Goal: Transaction & Acquisition: Purchase product/service

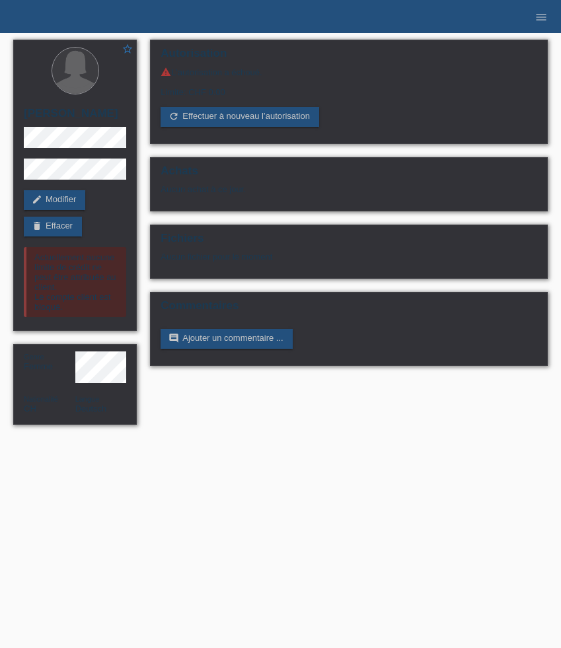
drag, startPoint x: 0, startPoint y: 0, endPoint x: 545, endPoint y: 24, distance: 545.9
click at [545, 24] on li "menu" at bounding box center [541, 17] width 26 height 34
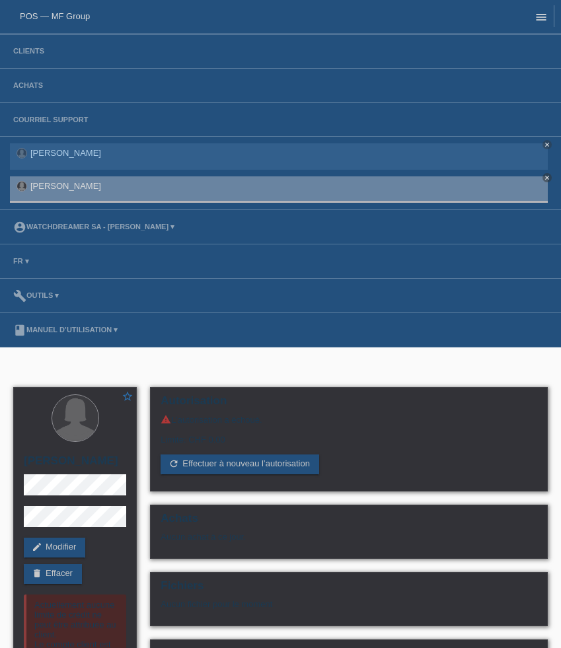
click at [545, 16] on icon "menu" at bounding box center [541, 17] width 13 height 13
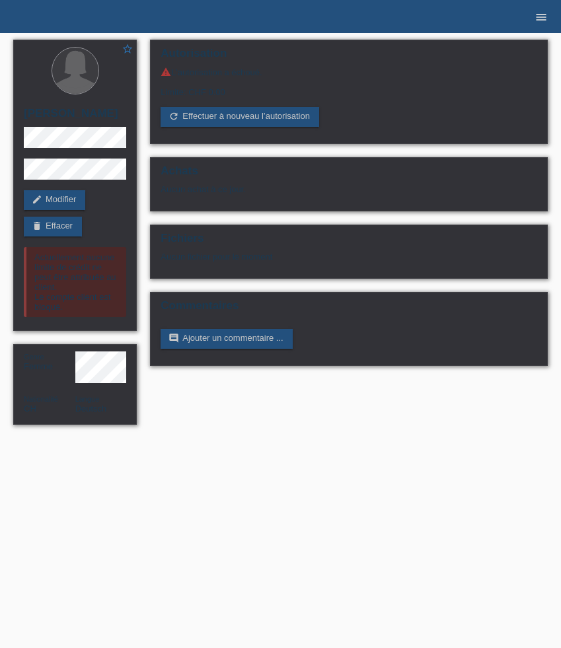
click at [535, 15] on icon "menu" at bounding box center [541, 17] width 13 height 13
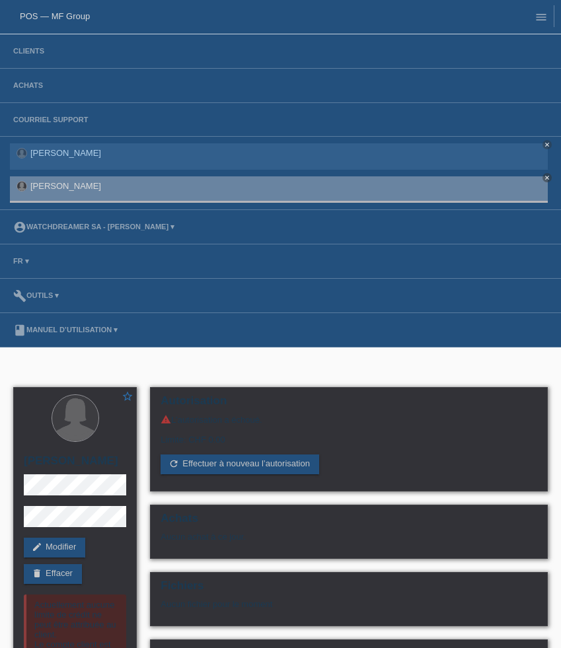
click at [37, 59] on li "Clients" at bounding box center [280, 51] width 561 height 34
click at [36, 59] on li "Clients" at bounding box center [280, 51] width 561 height 34
click at [34, 51] on link "Clients" at bounding box center [29, 51] width 44 height 8
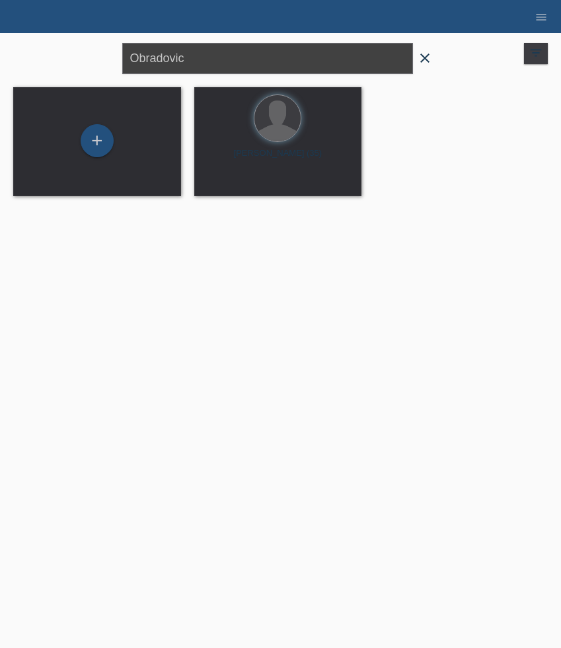
drag, startPoint x: 210, startPoint y: 60, endPoint x: 30, endPoint y: 54, distance: 180.6
click at [30, 54] on div "Obradovic close filter_list view_module Afficher tous les clients star Afficher…" at bounding box center [281, 57] width 548 height 48
paste input "Reinehr"
type input "Reinehr"
click at [225, 184] on span "Afficher" at bounding box center [228, 185] width 29 height 10
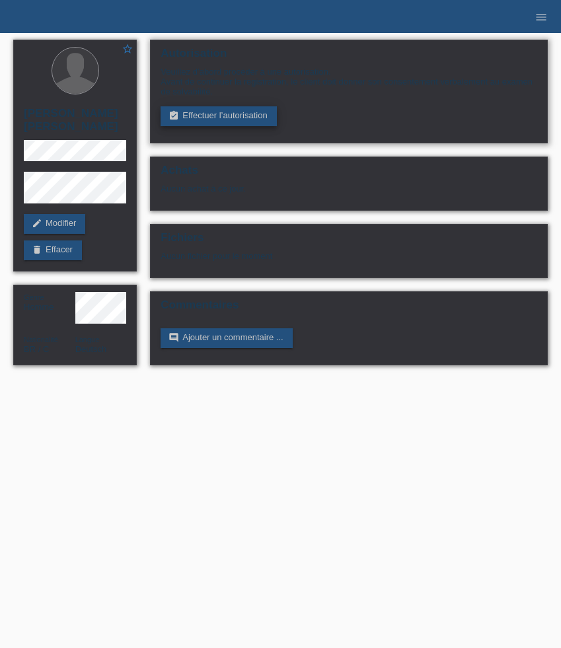
click at [241, 120] on link "assignment_turned_in Effectuer l’autorisation" at bounding box center [219, 116] width 116 height 20
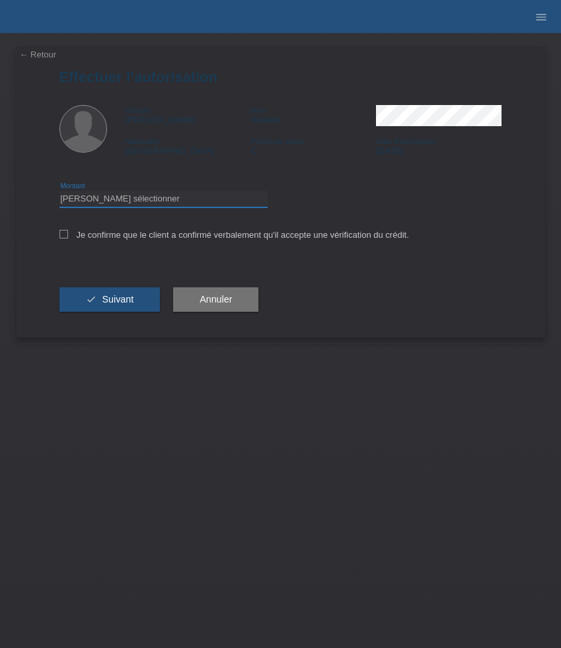
click at [165, 200] on select "Veuillez sélectionner CHF 1.00 - CHF 499.00 CHF 500.00 - CHF 1'999.00 CHF 2'000…" at bounding box center [163, 199] width 208 height 16
select select "3"
click at [59, 193] on select "Veuillez sélectionner CHF 1.00 - CHF 499.00 CHF 500.00 - CHF 1'999.00 CHF 2'000…" at bounding box center [163, 199] width 208 height 16
click at [83, 239] on label "Je confirme que le client a confirmé verbalement qu'il accepte une vérification…" at bounding box center [234, 235] width 350 height 10
click at [68, 239] on input "Je confirme que le client a confirmé verbalement qu'il accepte une vérification…" at bounding box center [63, 234] width 9 height 9
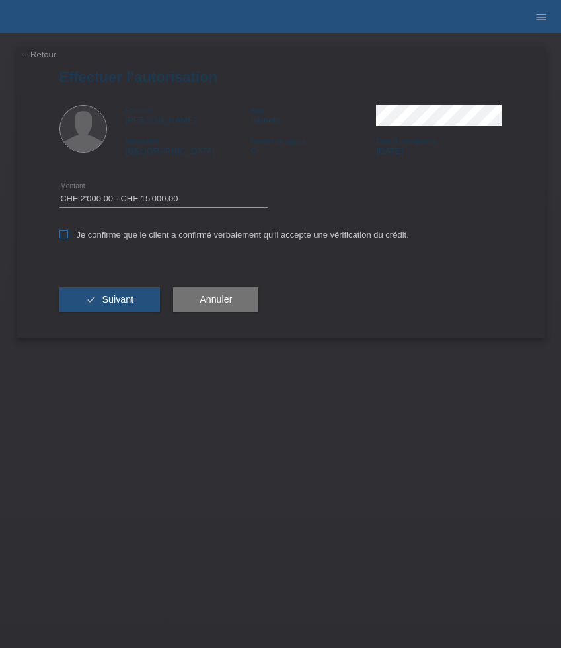
checkbox input "true"
click at [91, 301] on icon "check" at bounding box center [91, 299] width 11 height 11
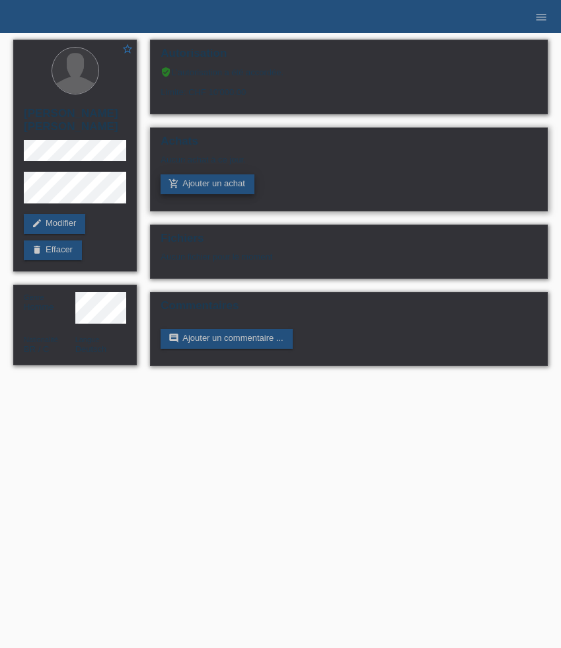
click at [237, 187] on link "add_shopping_cart Ajouter un achat" at bounding box center [208, 185] width 94 height 20
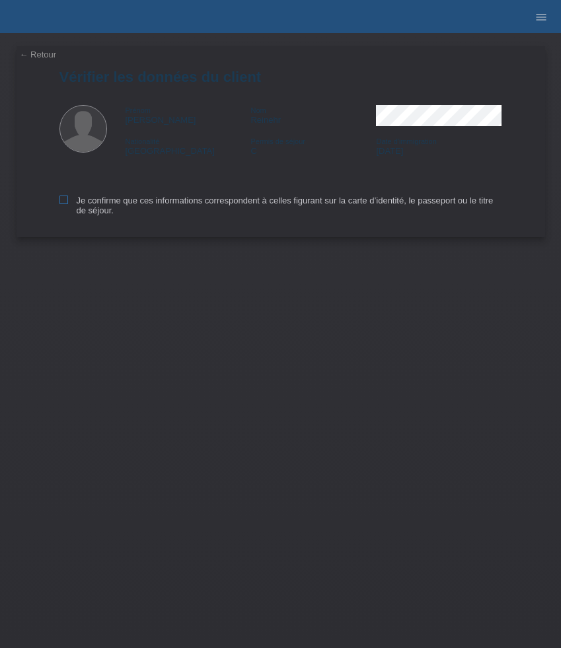
click at [66, 203] on icon at bounding box center [63, 200] width 9 height 9
click at [66, 203] on input "Je confirme que ces informations correspondent à celles figurant sur la carte d…" at bounding box center [63, 200] width 9 height 9
checkbox input "true"
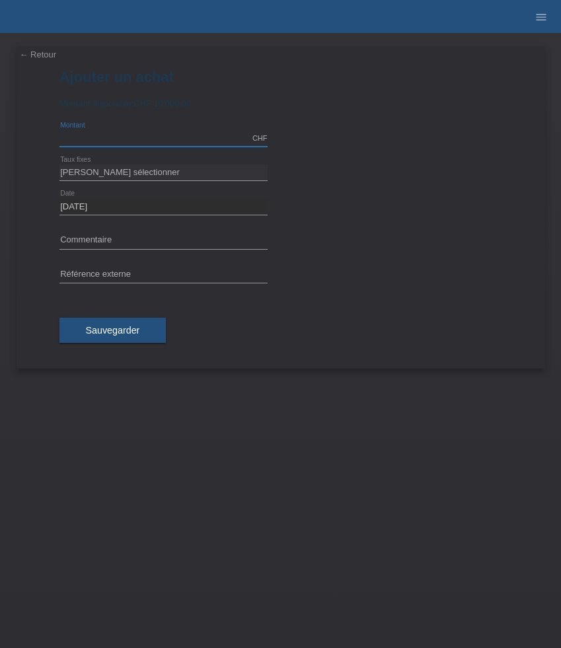
click at [118, 136] on input "text" at bounding box center [163, 138] width 208 height 17
type input "9100.00"
click at [134, 171] on select "Veuillez sélectionner 6 versements 12 versements 24 versements 36 versements 48…" at bounding box center [163, 173] width 208 height 16
select select "626"
click at [59, 165] on select "Veuillez sélectionner 6 versements 12 versements 24 versements 36 versements 48…" at bounding box center [163, 173] width 208 height 16
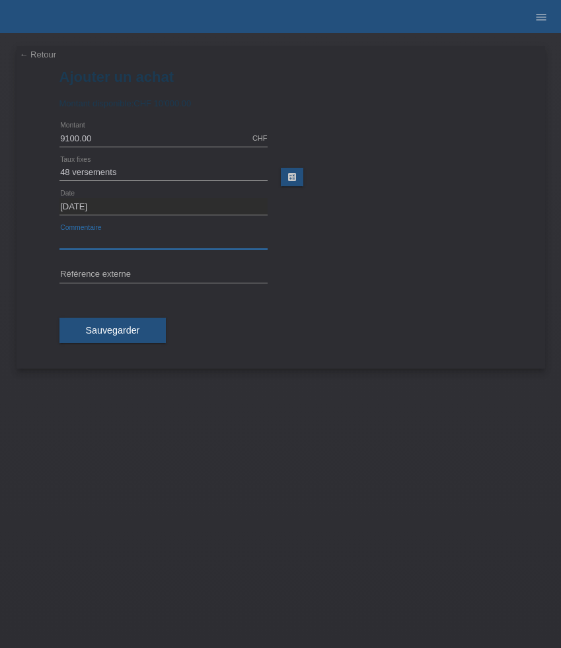
click at [174, 243] on input "text" at bounding box center [163, 241] width 208 height 17
paste input "Breitling Navitimer B01 - 43mm AB0138241C1A1"
type input "Breitling Navitimer B01 - 43mm AB0138241C1A1"
click at [180, 275] on input "text" at bounding box center [163, 275] width 208 height 17
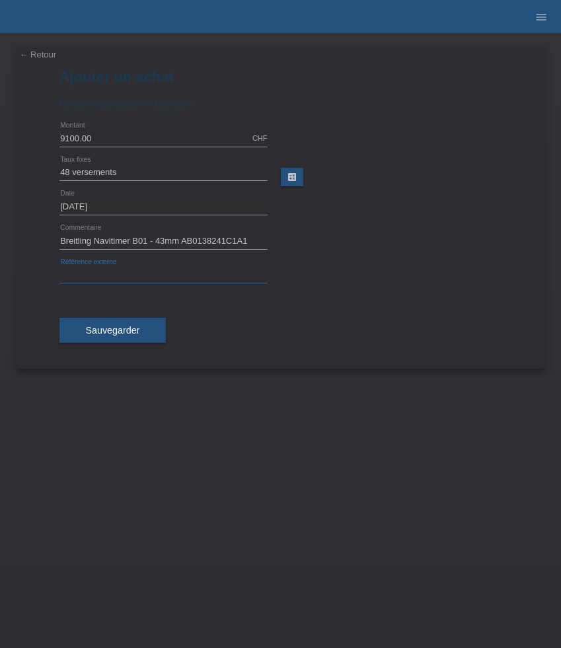
click at [134, 275] on input "text" at bounding box center [163, 275] width 208 height 17
paste input "519831"
type input "519831"
click at [120, 332] on span "Sauvegarder" at bounding box center [113, 330] width 54 height 11
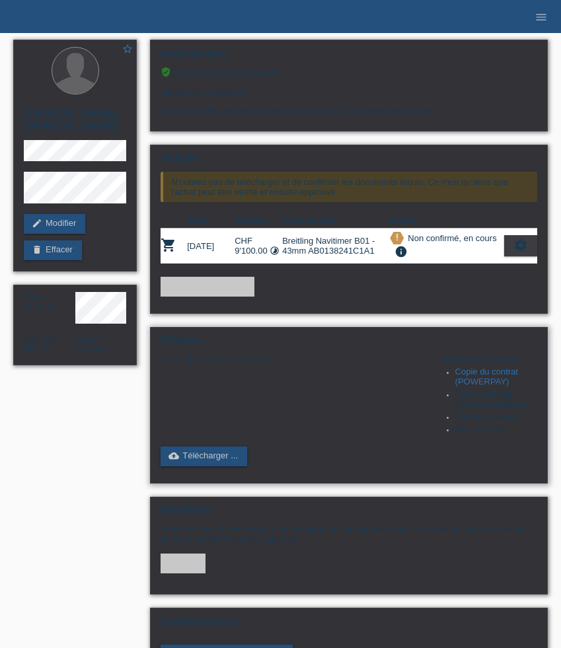
click at [493, 383] on link "Copie du contrat (POWERPAY)" at bounding box center [486, 377] width 63 height 20
click at [226, 467] on link "cloud_upload Télécharger ..." at bounding box center [204, 457] width 87 height 20
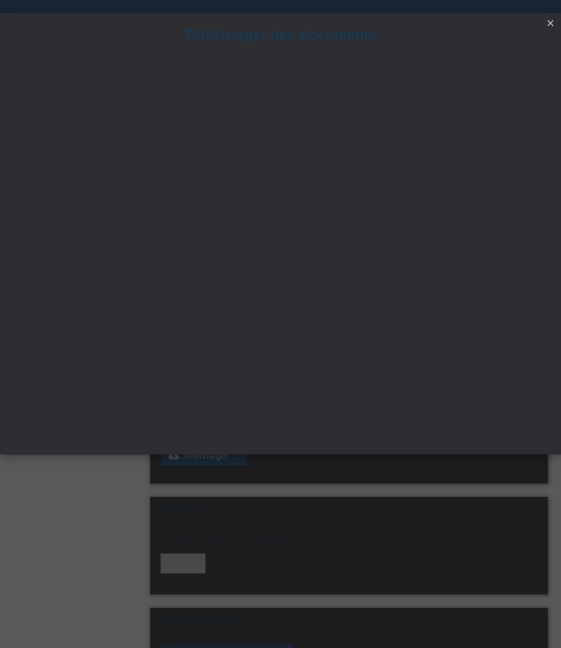
click at [553, 21] on icon "close" at bounding box center [550, 23] width 11 height 11
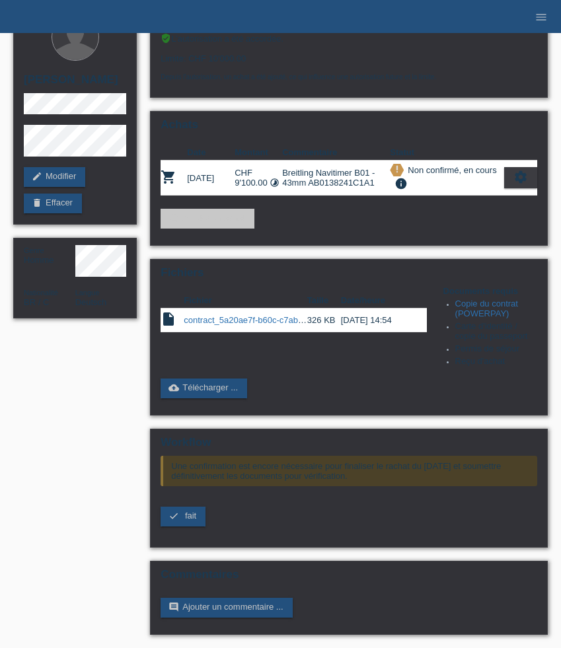
scroll to position [44, 0]
click at [196, 386] on link "cloud_upload Télécharger ..." at bounding box center [204, 389] width 87 height 20
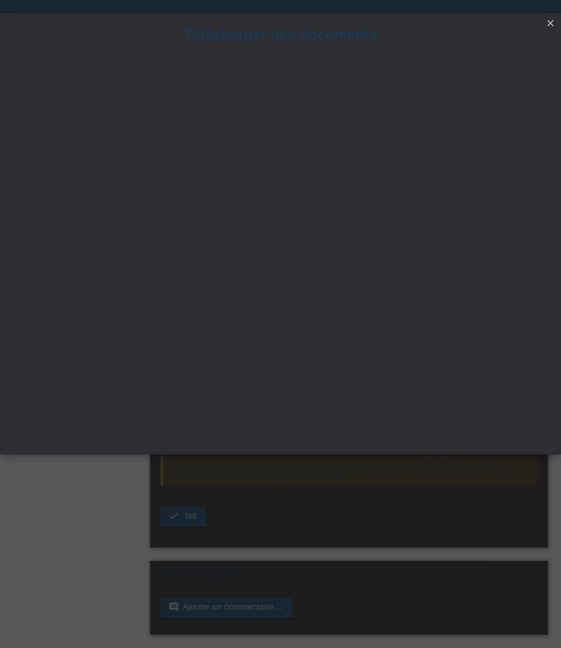
click at [550, 20] on icon "close" at bounding box center [550, 23] width 11 height 11
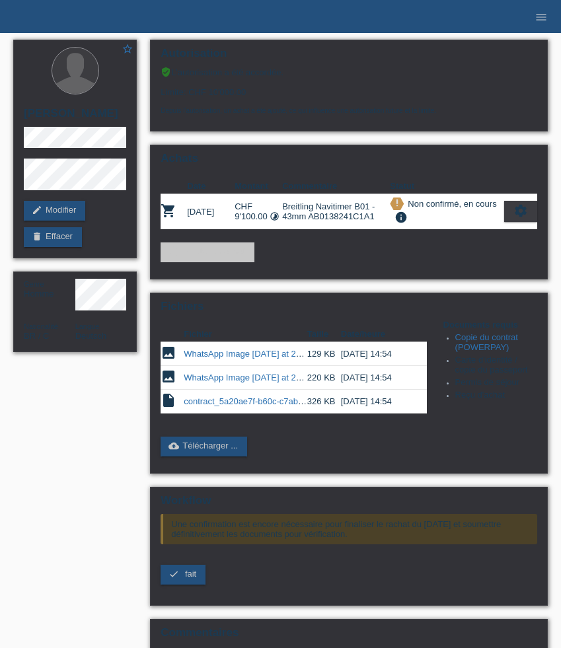
scroll to position [44, 0]
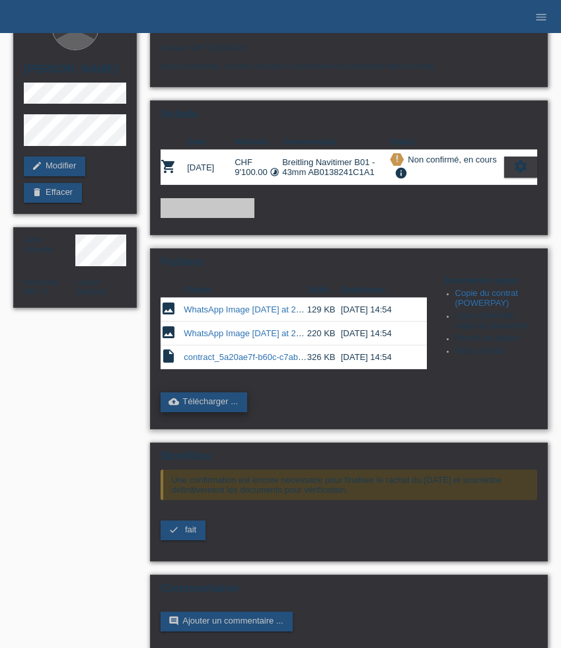
click at [214, 411] on link "cloud_upload Télécharger ..." at bounding box center [204, 403] width 87 height 20
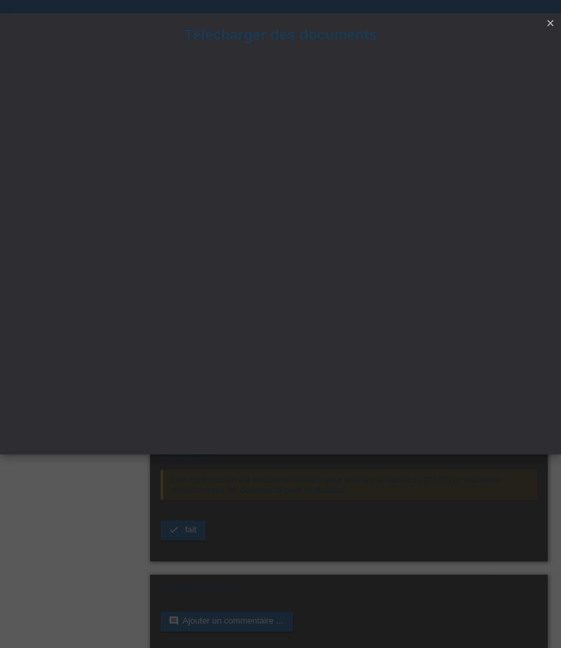
click at [554, 24] on icon "close" at bounding box center [550, 23] width 11 height 11
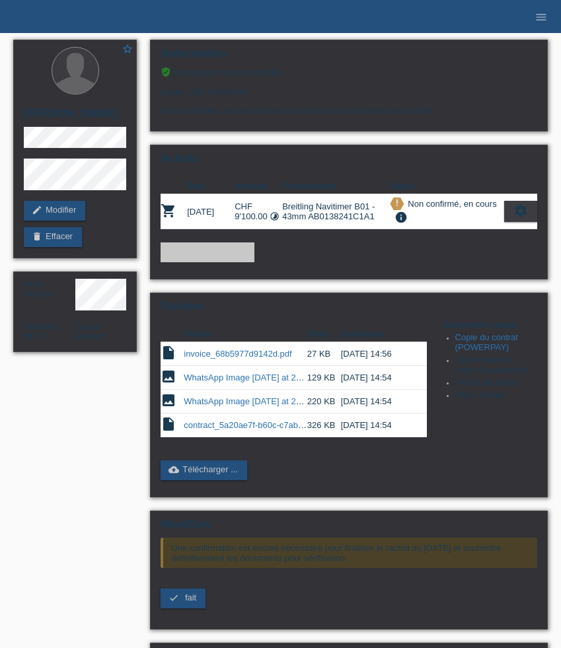
scroll to position [46, 0]
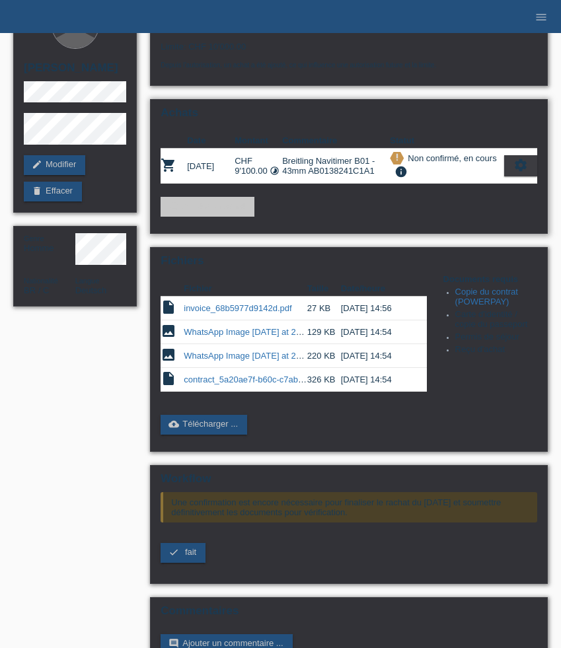
click at [523, 167] on icon "settings" at bounding box center [521, 165] width 15 height 15
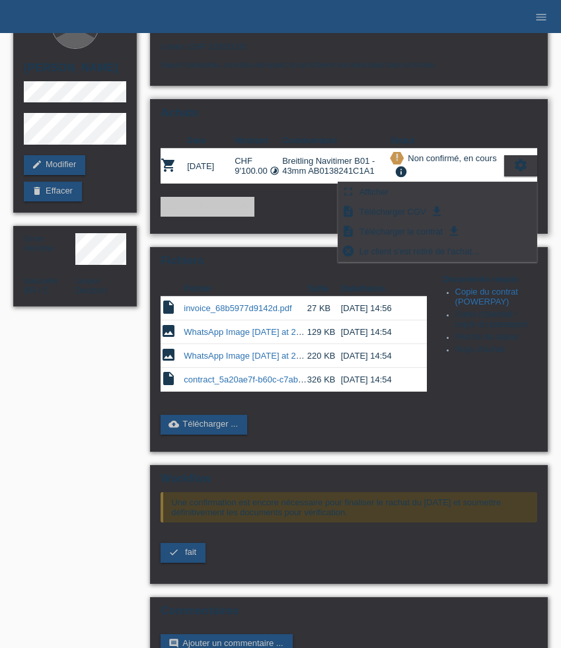
click at [299, 210] on div "add_shopping_cart Ajouter un achat" at bounding box center [349, 207] width 377 height 20
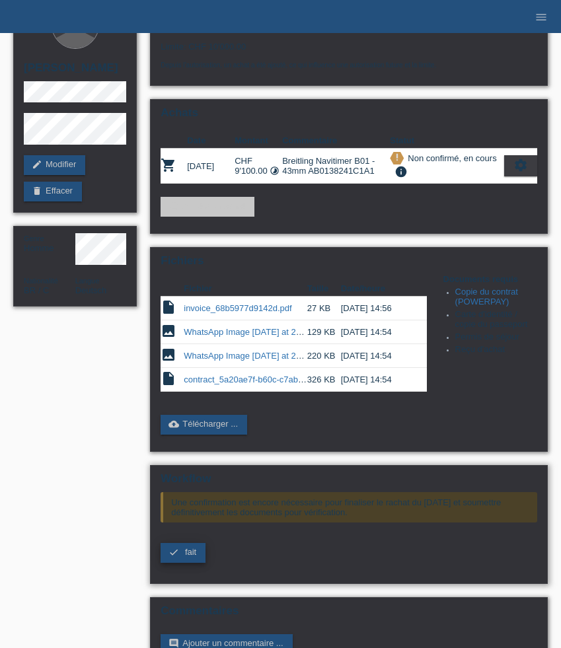
click at [188, 557] on span "fait" at bounding box center [190, 552] width 11 height 10
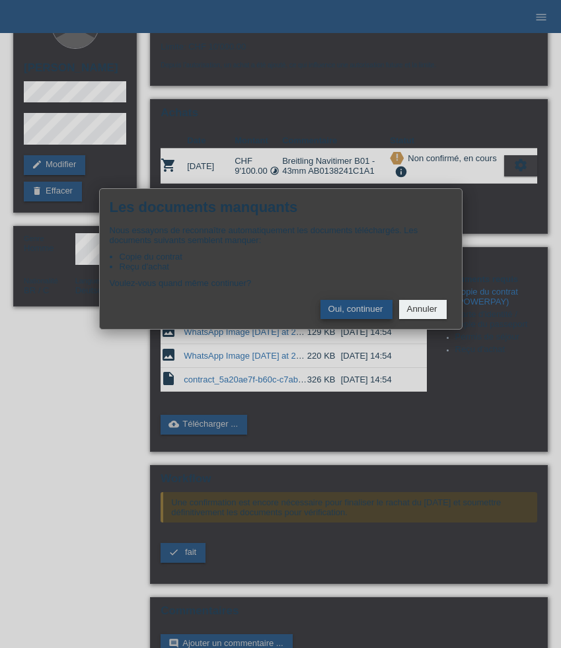
click at [362, 315] on button "Oui, continuer" at bounding box center [357, 309] width 72 height 19
